Goal: Information Seeking & Learning: Learn about a topic

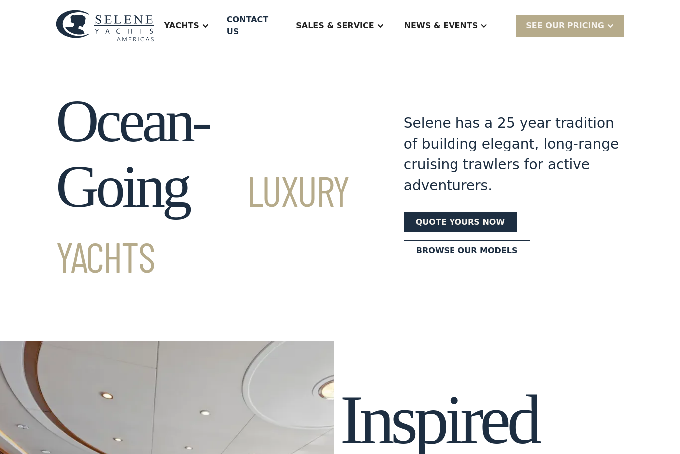
click at [219, 20] on div "Yachts" at bounding box center [186, 26] width 65 height 40
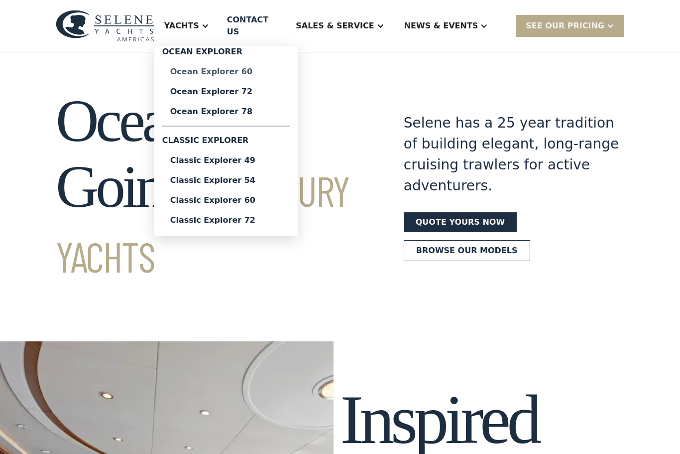
click at [280, 68] on div "Ocean Explorer 60" at bounding box center [226, 72] width 112 height 8
click at [577, 212] on div "Quote yours now Browse our models" at bounding box center [514, 236] width 221 height 49
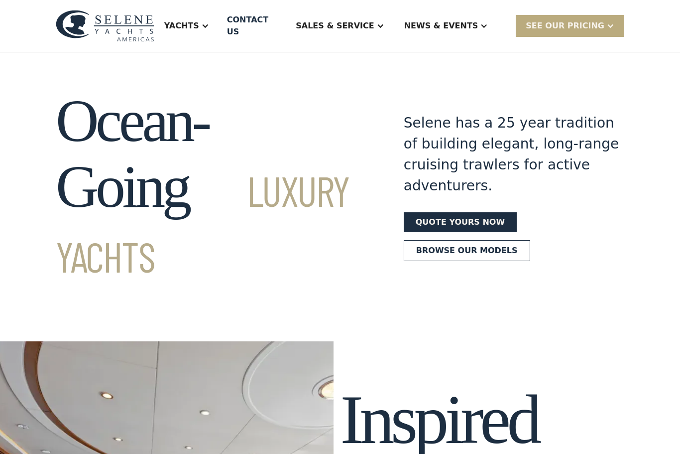
click at [613, 23] on div at bounding box center [611, 26] width 8 height 8
click at [596, 41] on link "Get a PASSCODE" at bounding box center [583, 48] width 134 height 22
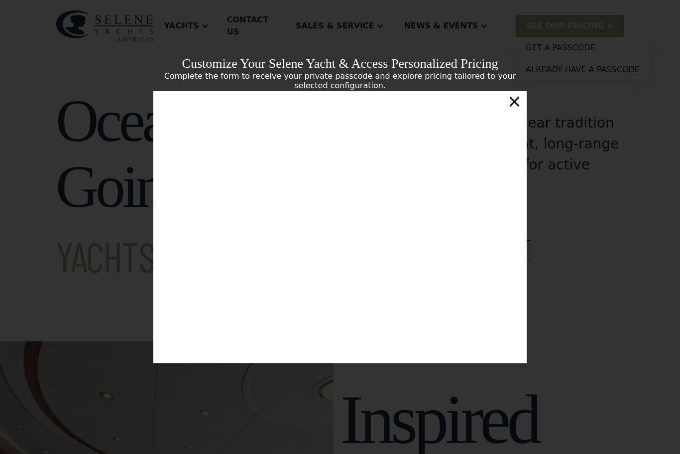
click at [522, 104] on div "×" at bounding box center [515, 101] width 14 height 20
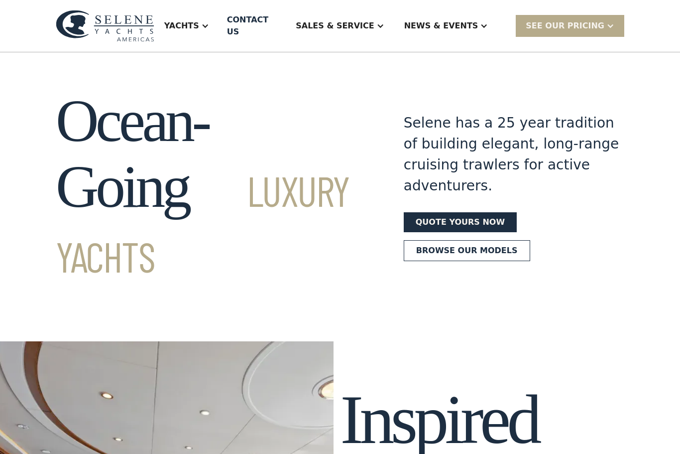
click at [576, 131] on div "Selene has a 25 year tradition of building elegant, long-range cruising trawler…" at bounding box center [514, 155] width 221 height 84
click at [372, 20] on div "Sales & Service" at bounding box center [335, 26] width 78 height 12
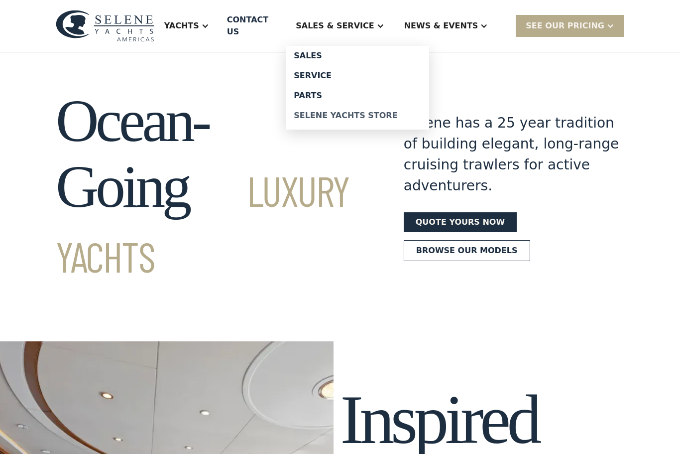
click at [395, 113] on div "Selene Yachts Store" at bounding box center [358, 116] width 128 height 8
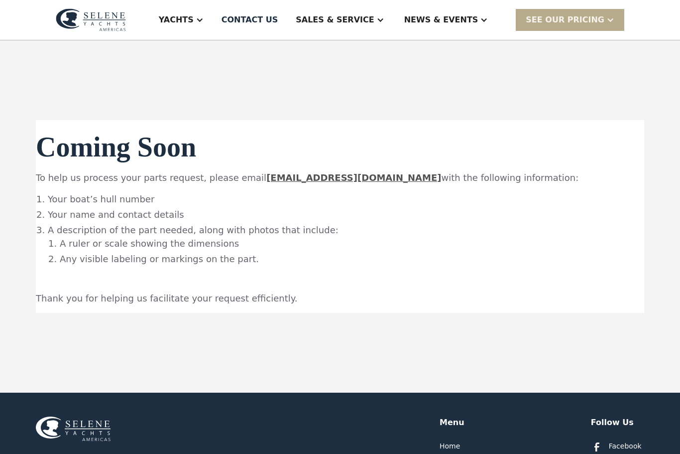
click at [474, 16] on div "News & EVENTS" at bounding box center [441, 20] width 74 height 12
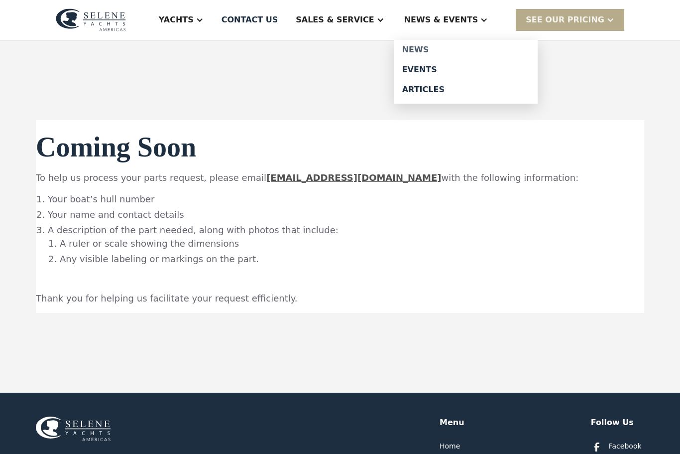
click at [455, 51] on div "News" at bounding box center [466, 50] width 128 height 8
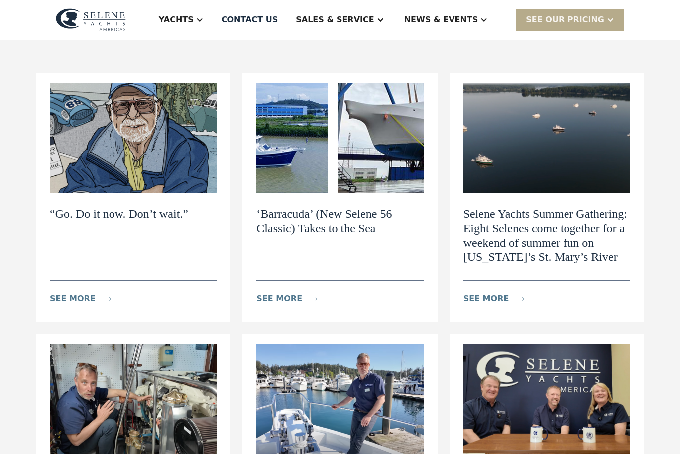
click at [393, 125] on img at bounding box center [340, 138] width 167 height 110
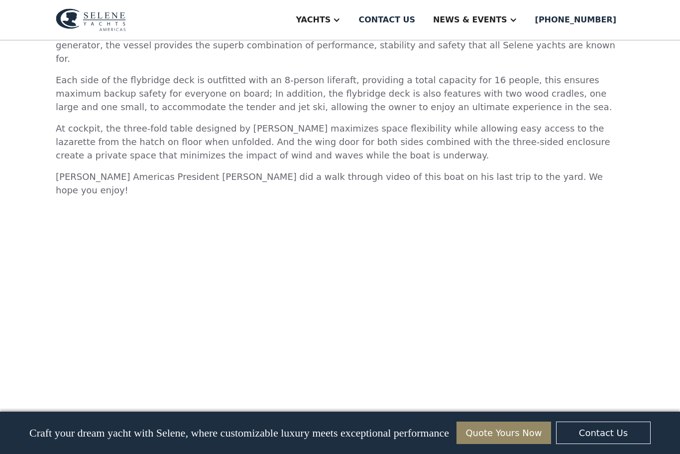
scroll to position [778, 0]
